Goal: Transaction & Acquisition: Purchase product/service

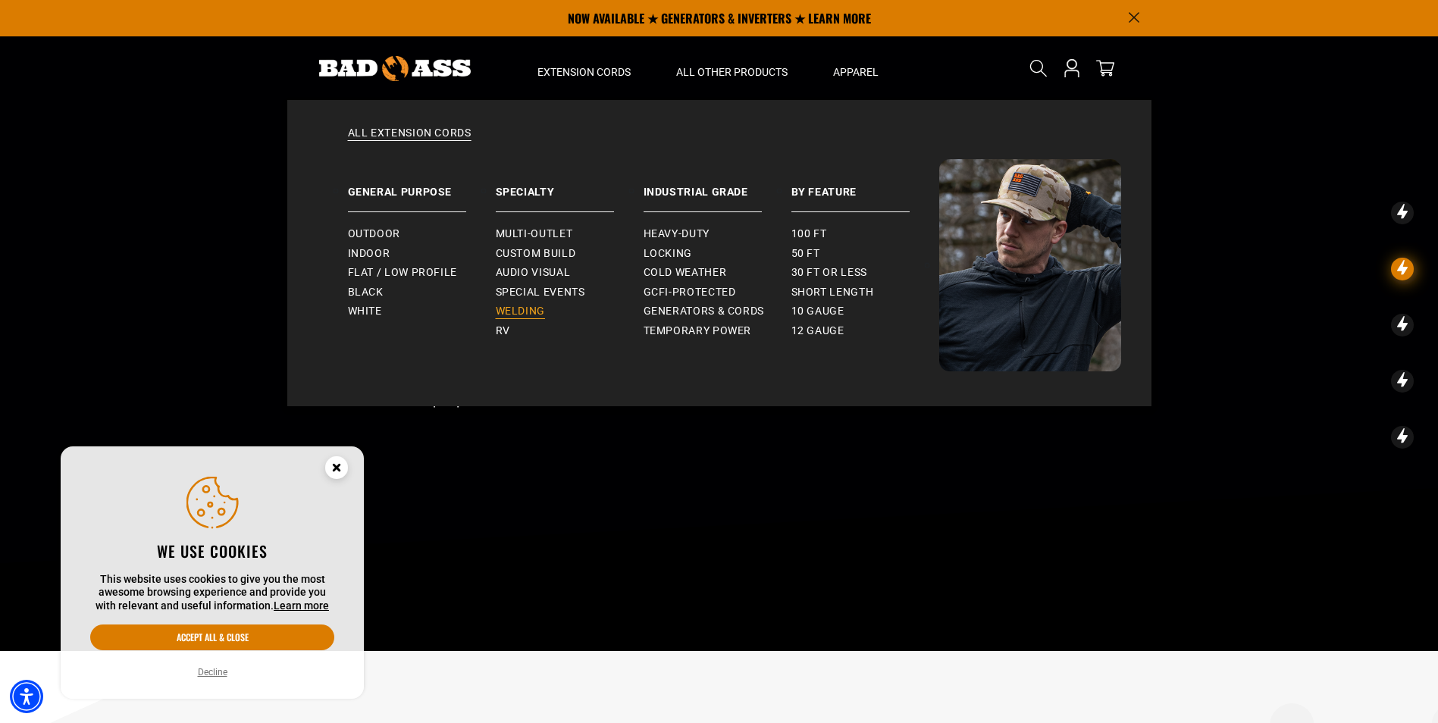
click at [518, 309] on span "Welding" at bounding box center [520, 312] width 49 height 14
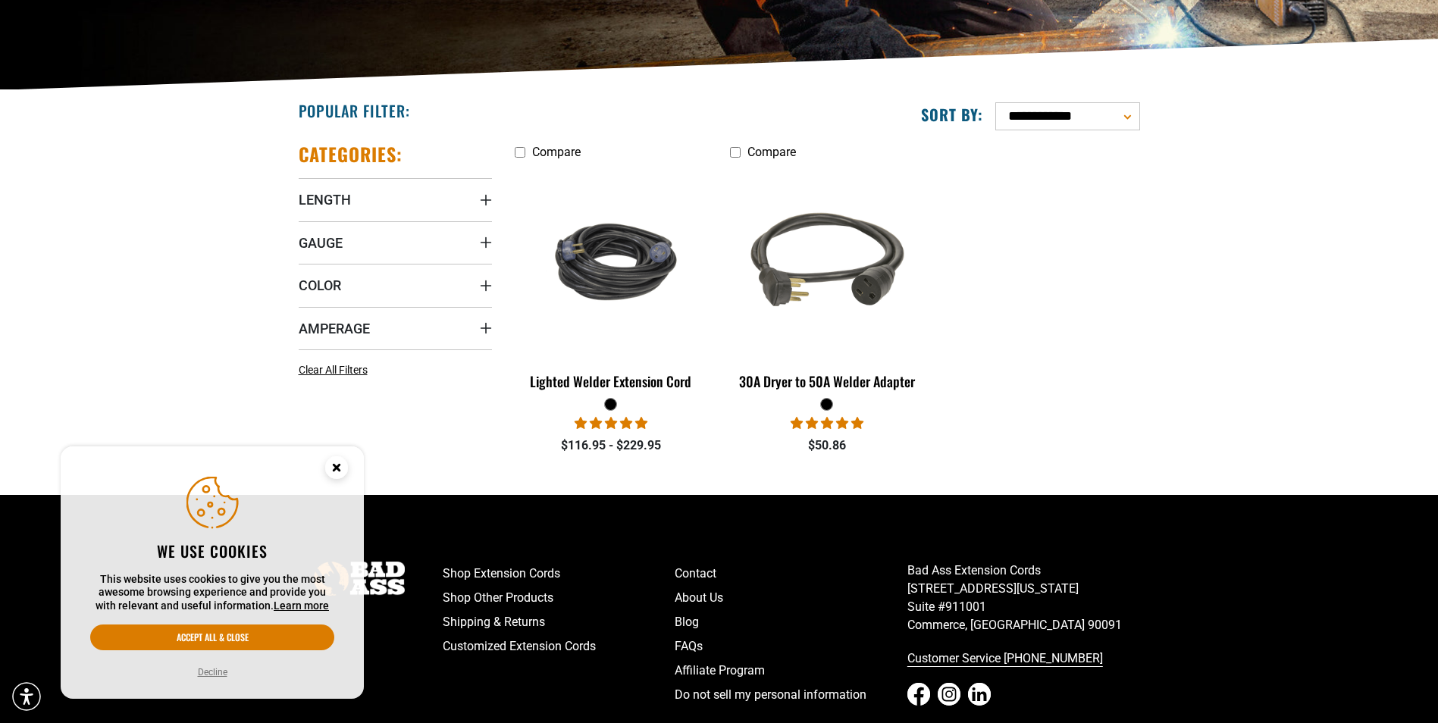
scroll to position [303, 0]
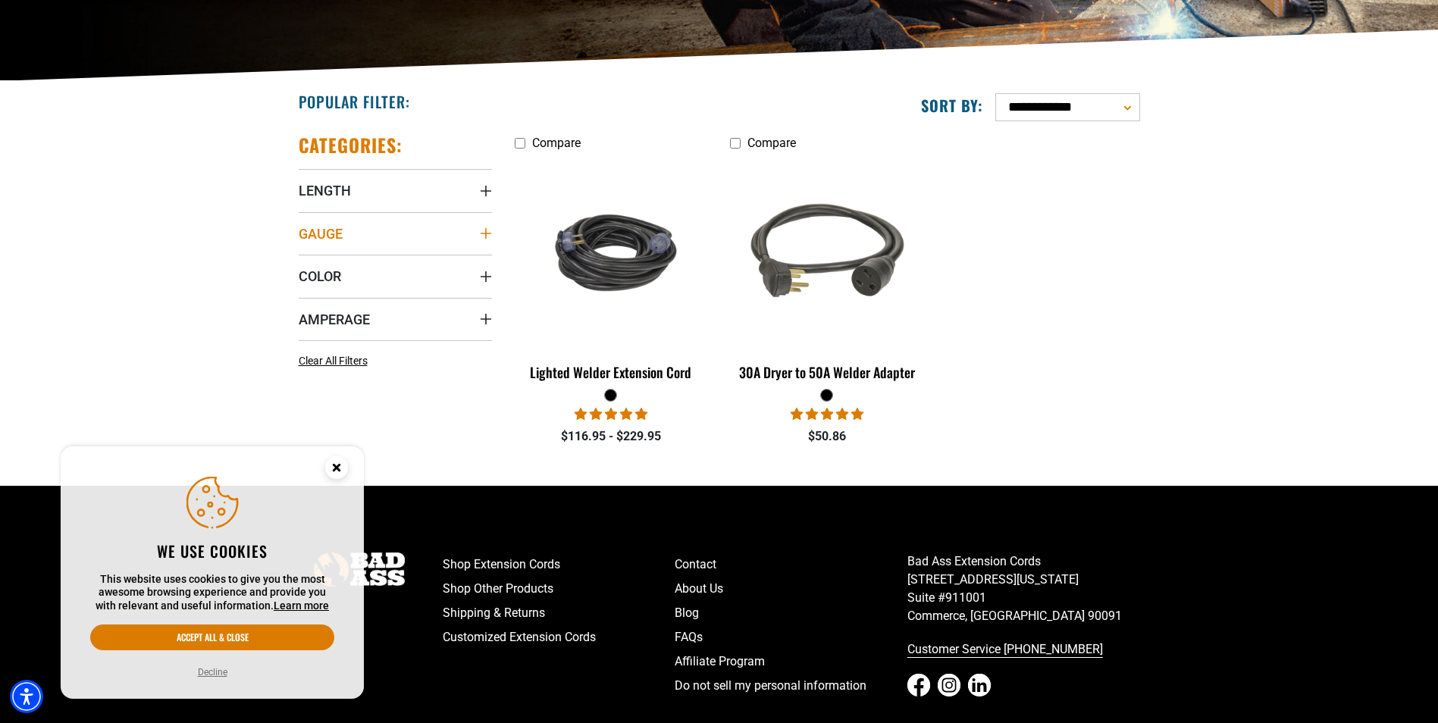
click at [487, 236] on icon "Gauge" at bounding box center [486, 233] width 12 height 12
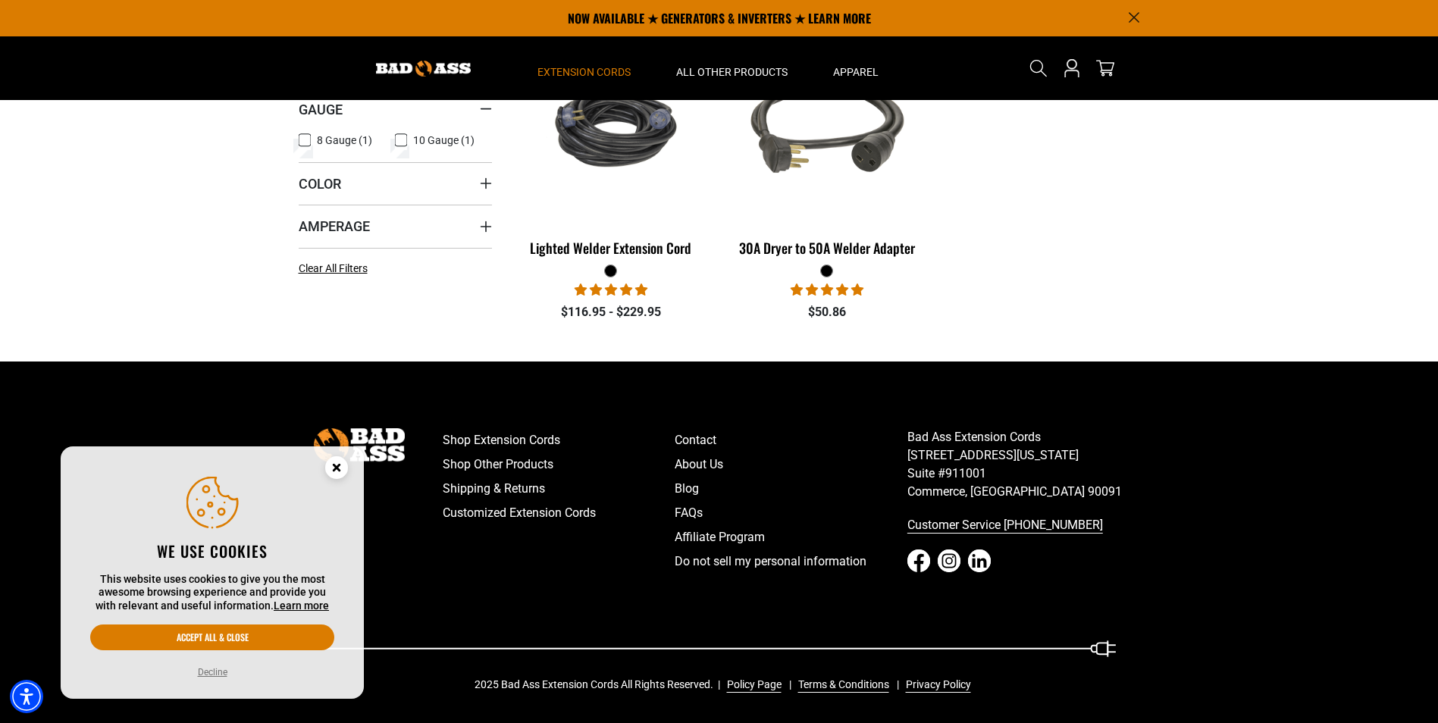
scroll to position [0, 0]
